Goal: Information Seeking & Learning: Learn about a topic

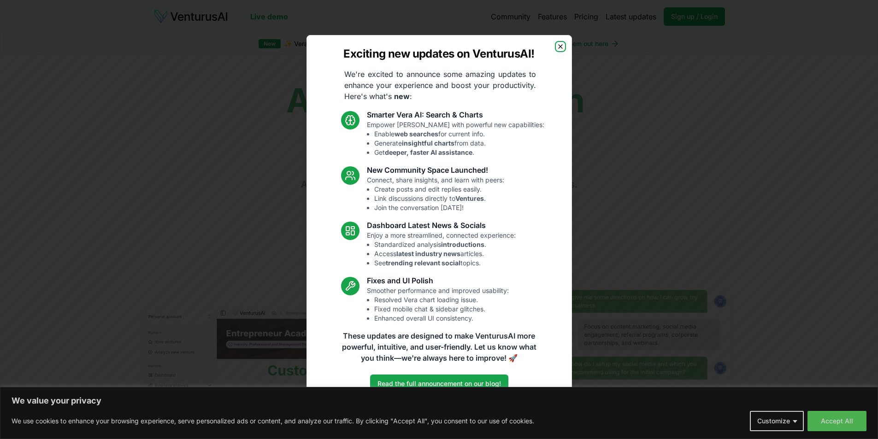
click at [560, 45] on icon "button" at bounding box center [560, 46] width 7 height 7
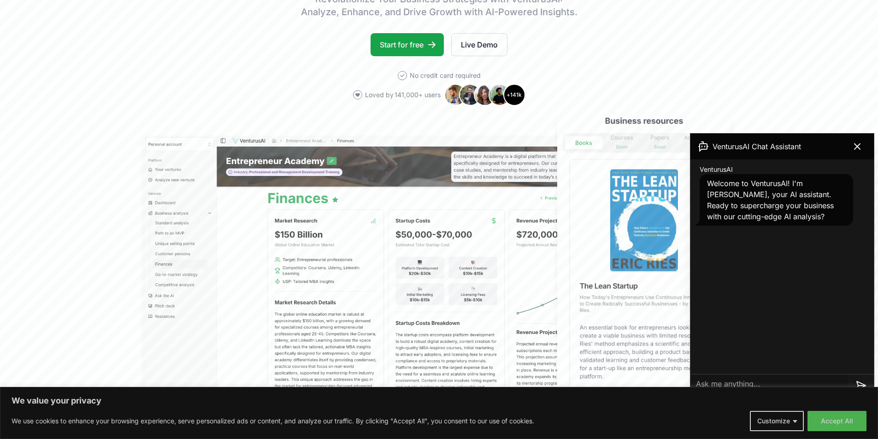
scroll to position [184, 0]
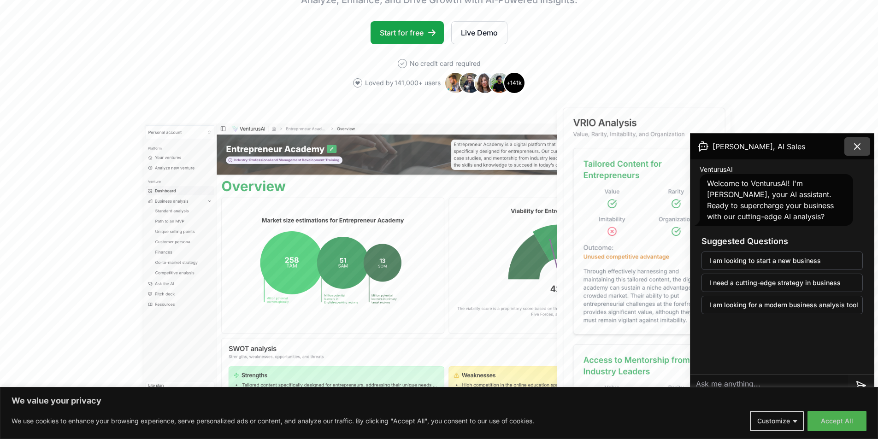
click at [856, 145] on icon at bounding box center [857, 147] width 6 height 6
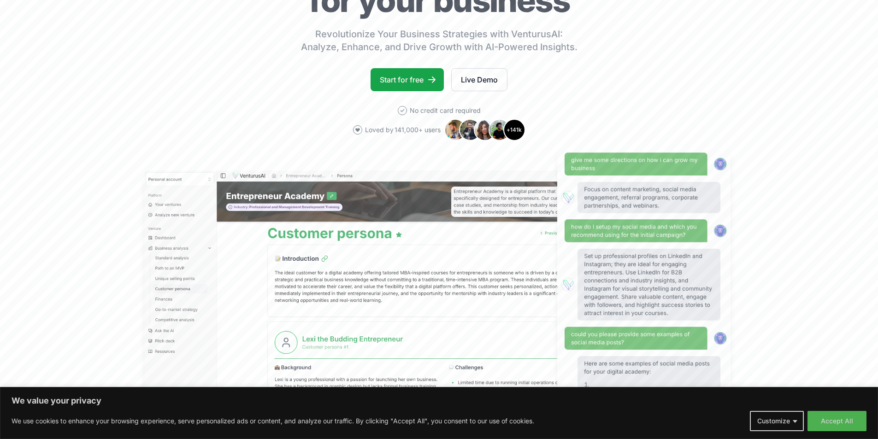
scroll to position [0, 0]
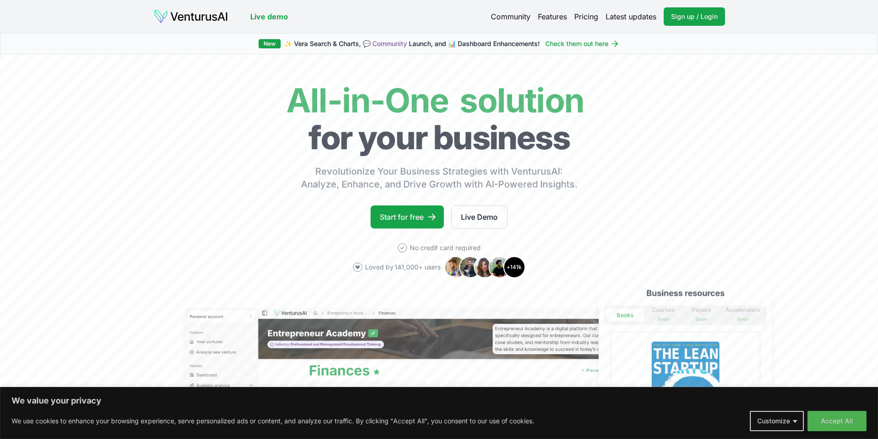
click at [595, 17] on link "Pricing" at bounding box center [586, 16] width 24 height 11
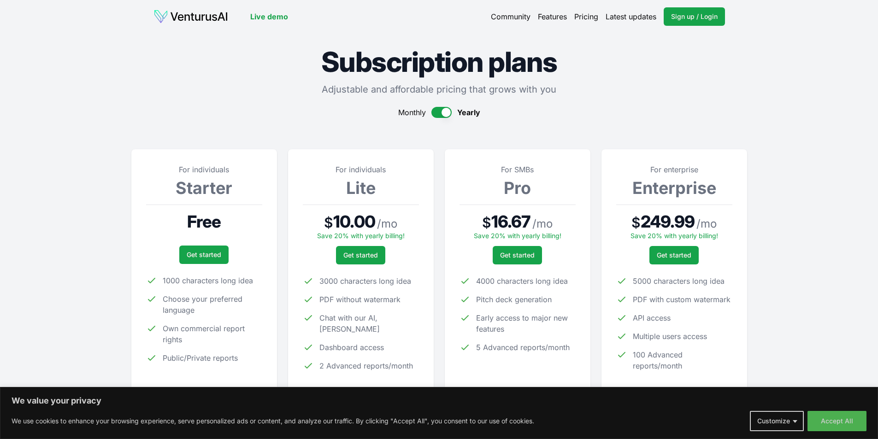
click at [440, 113] on button "button" at bounding box center [441, 112] width 20 height 11
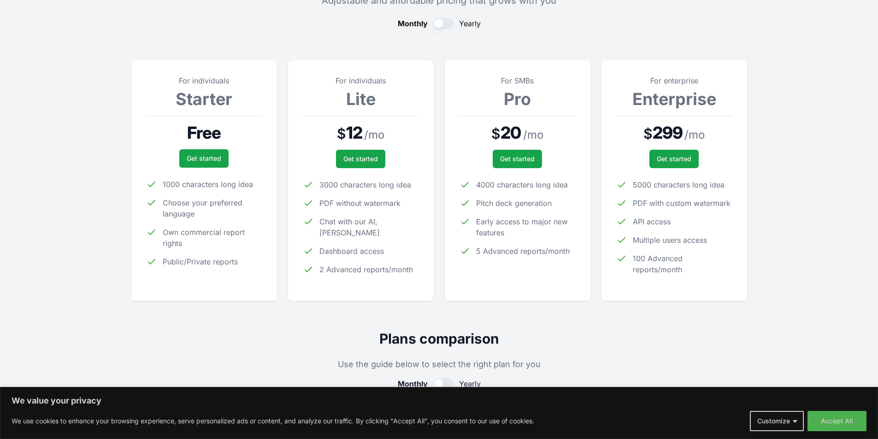
scroll to position [46, 0]
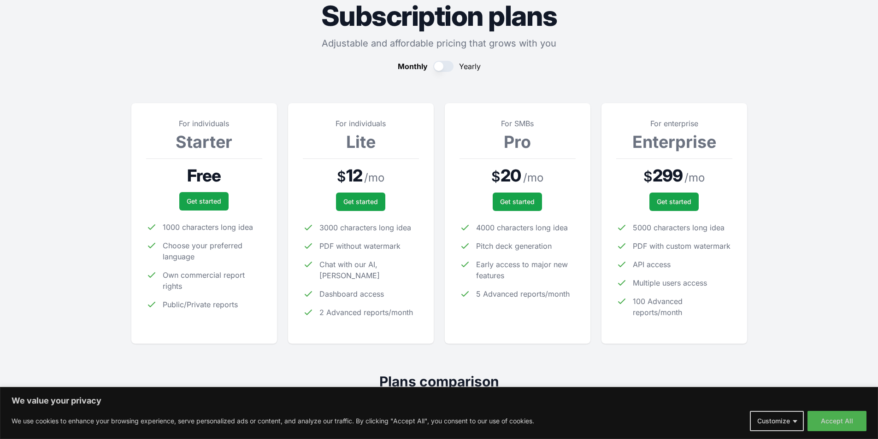
click at [448, 69] on button "button" at bounding box center [443, 66] width 20 height 11
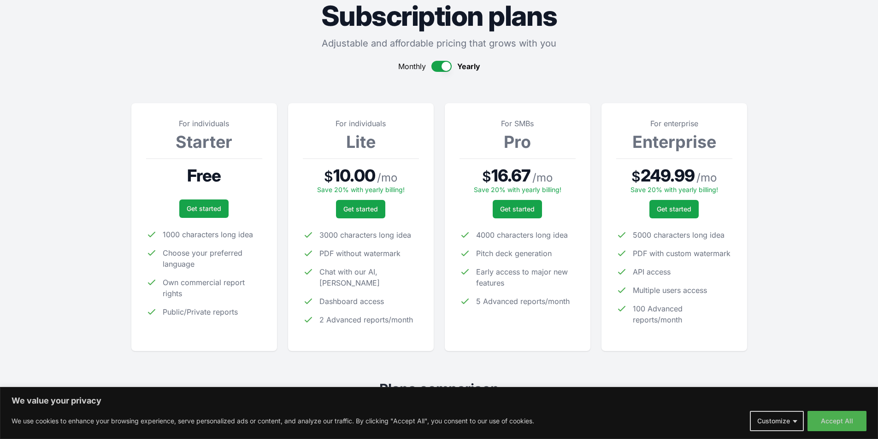
click at [447, 69] on button "button" at bounding box center [441, 66] width 20 height 11
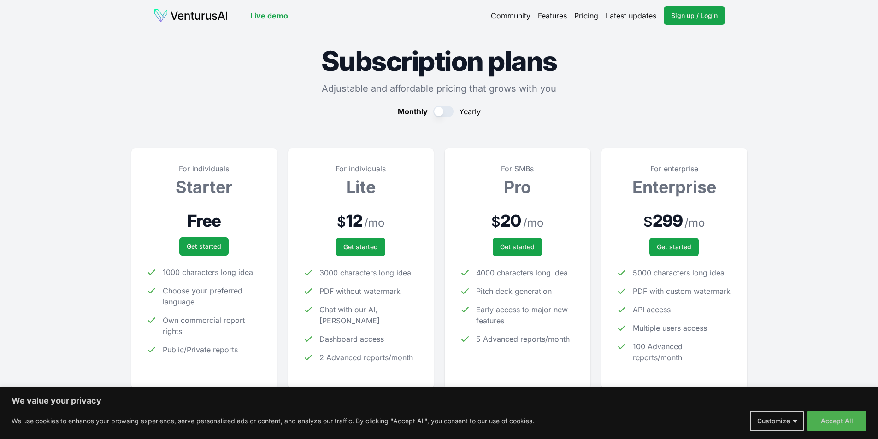
scroll to position [0, 0]
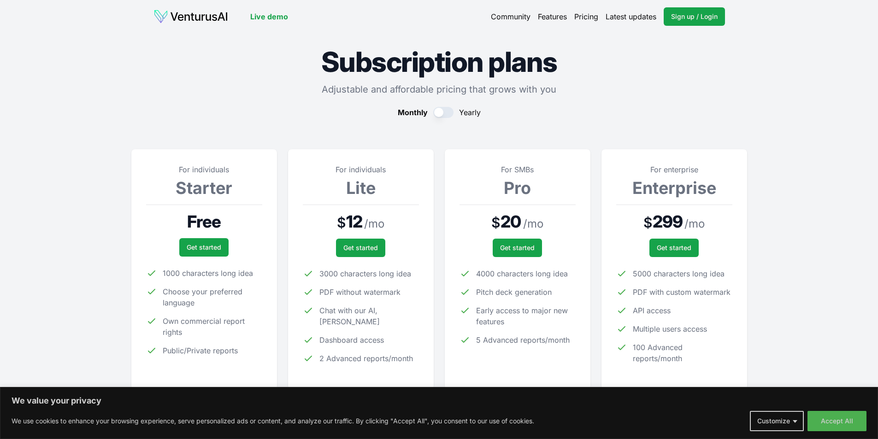
click at [628, 19] on link "Latest updates" at bounding box center [631, 16] width 51 height 11
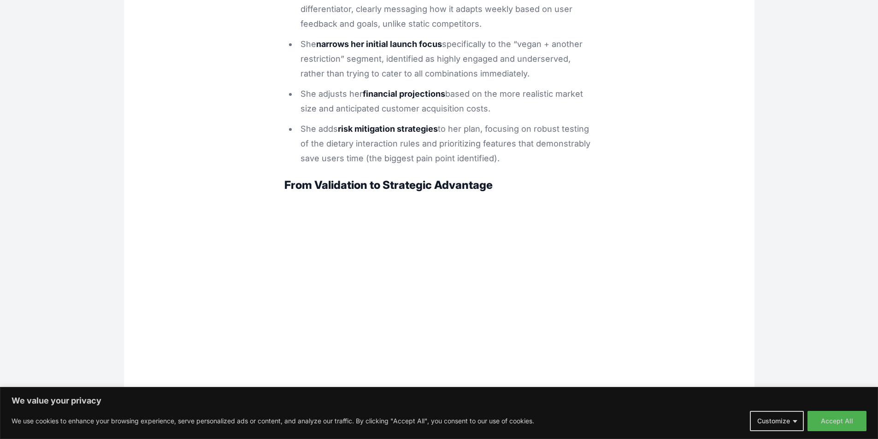
scroll to position [3088, 0]
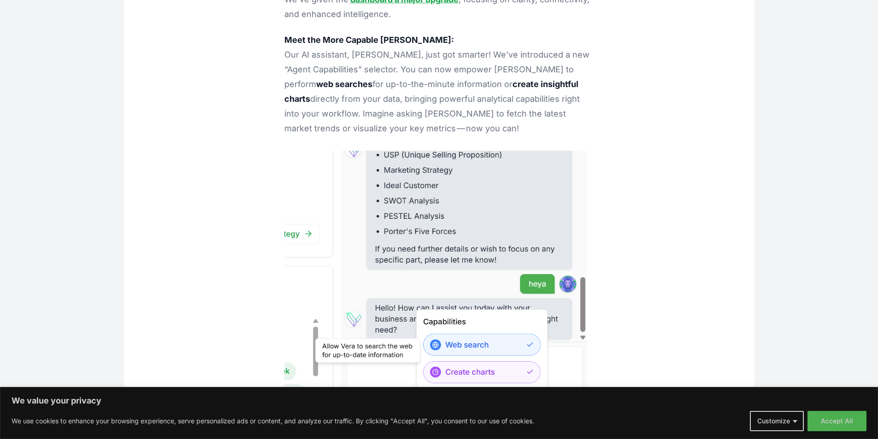
scroll to position [4730, 0]
